Goal: Transaction & Acquisition: Purchase product/service

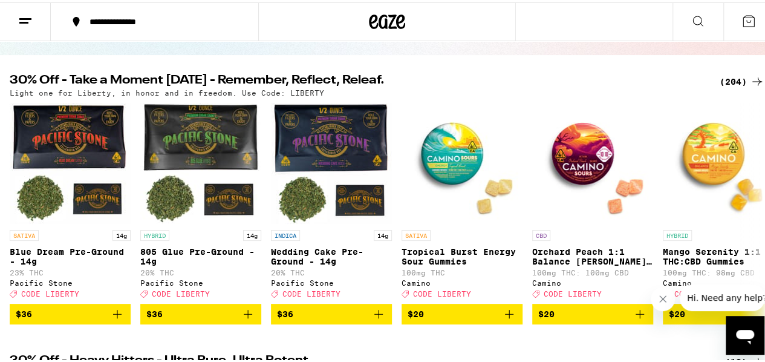
scroll to position [73, 0]
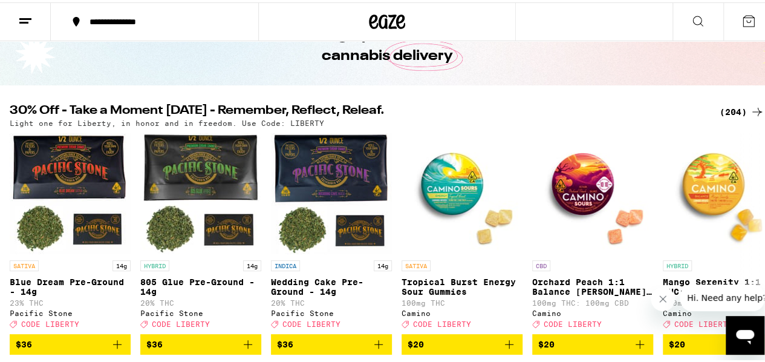
click at [726, 106] on div "(204)" at bounding box center [742, 109] width 45 height 15
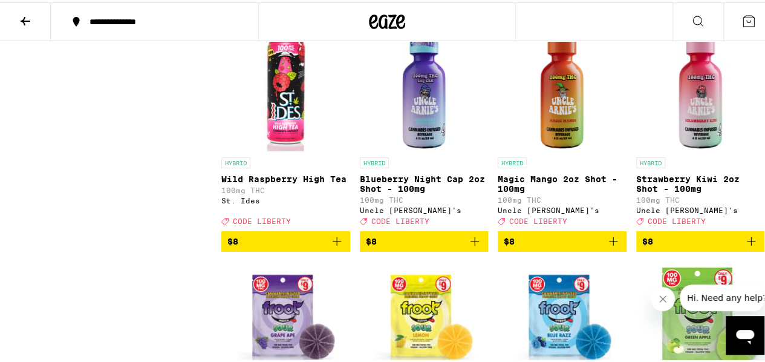
scroll to position [1919, 0]
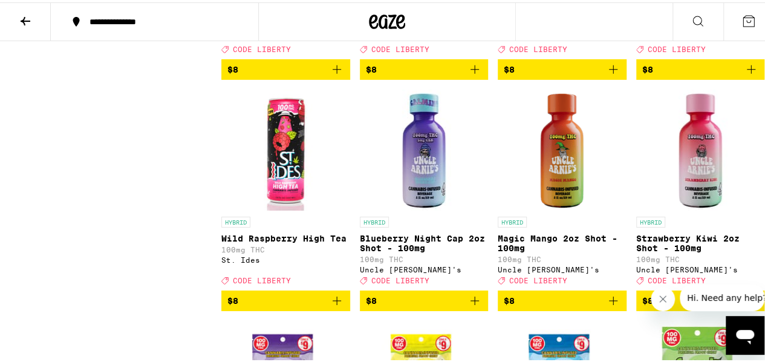
click at [24, 20] on icon at bounding box center [26, 19] width 10 height 8
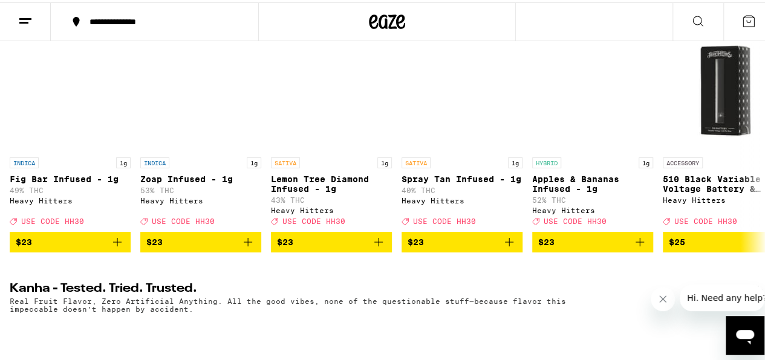
scroll to position [342, 0]
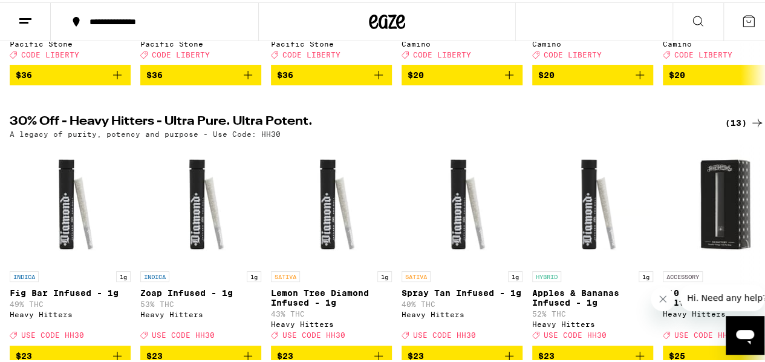
click at [740, 128] on div "(13)" at bounding box center [744, 120] width 39 height 15
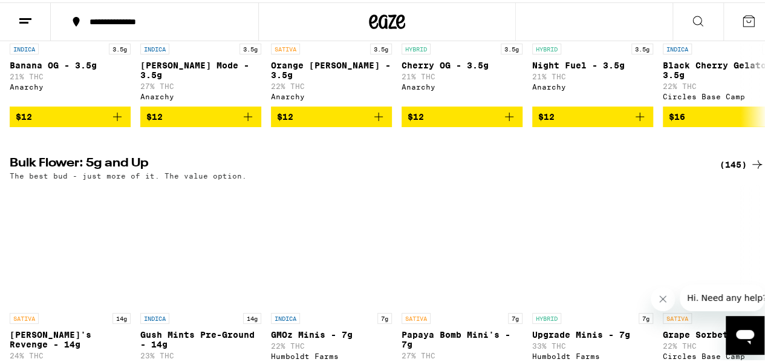
scroll to position [1737, 0]
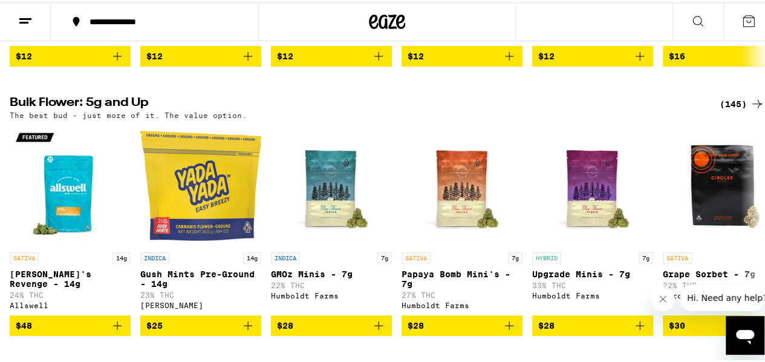
click at [731, 109] on div "(145)" at bounding box center [742, 101] width 45 height 15
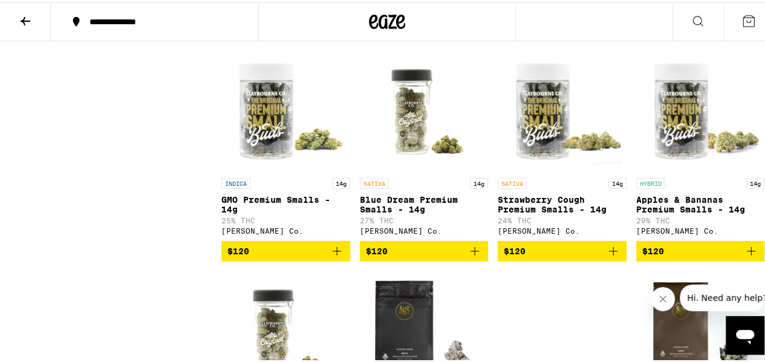
scroll to position [5824, 0]
